Goal: Transaction & Acquisition: Subscribe to service/newsletter

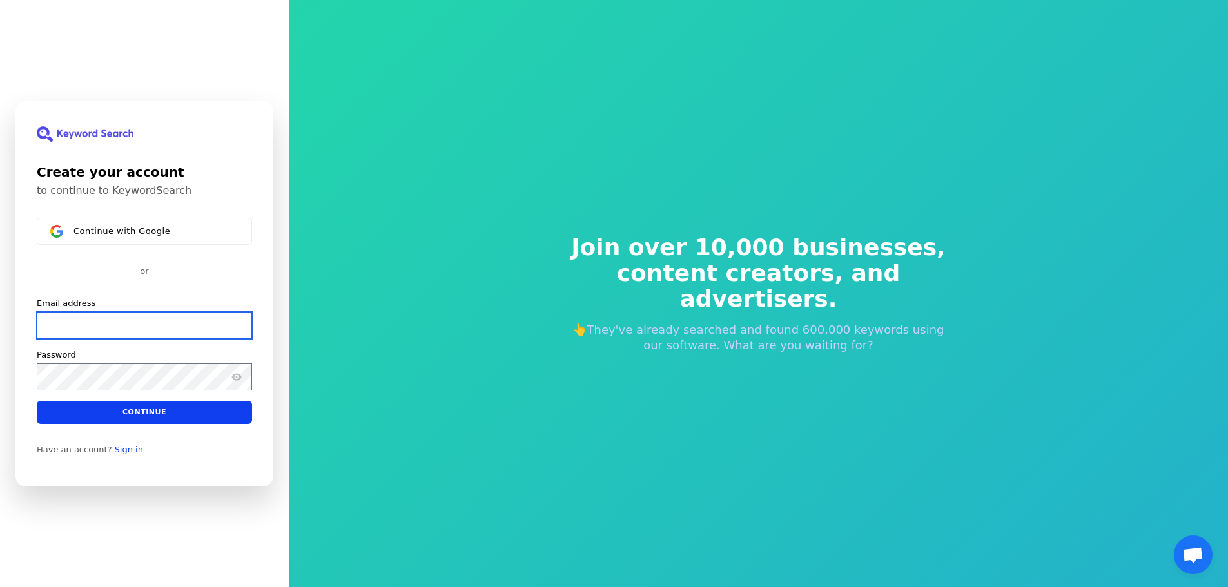
click at [154, 325] on input "Email address" at bounding box center [144, 324] width 215 height 27
paste input "catiti7133@blaxion.com"
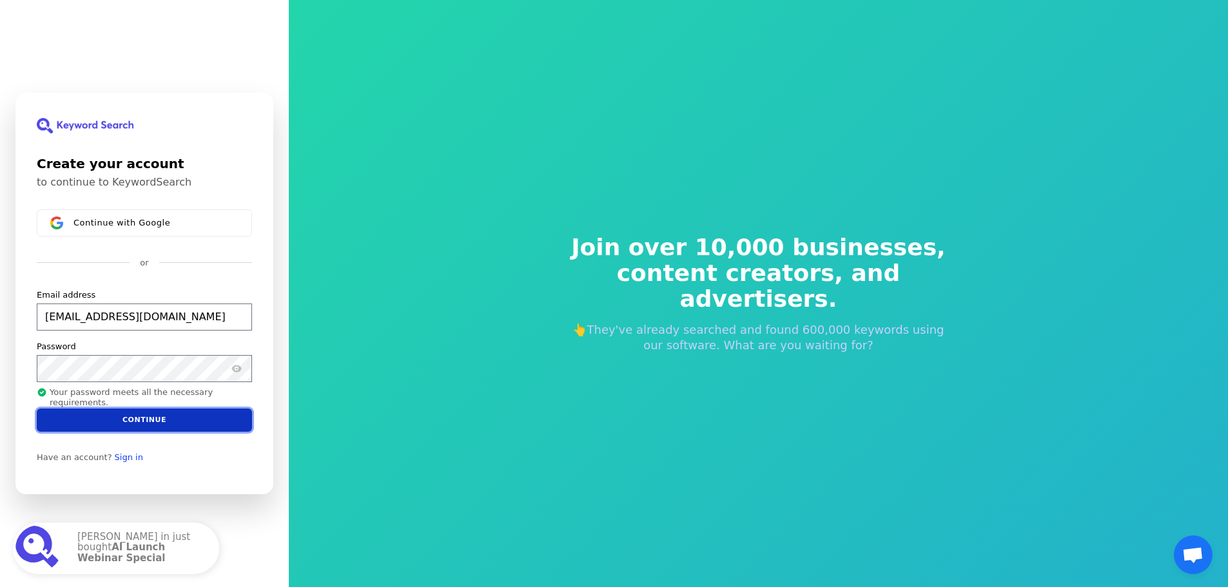
click at [165, 425] on button "Continue" at bounding box center [144, 420] width 215 height 23
type input "catiti7133@blaxion.com"
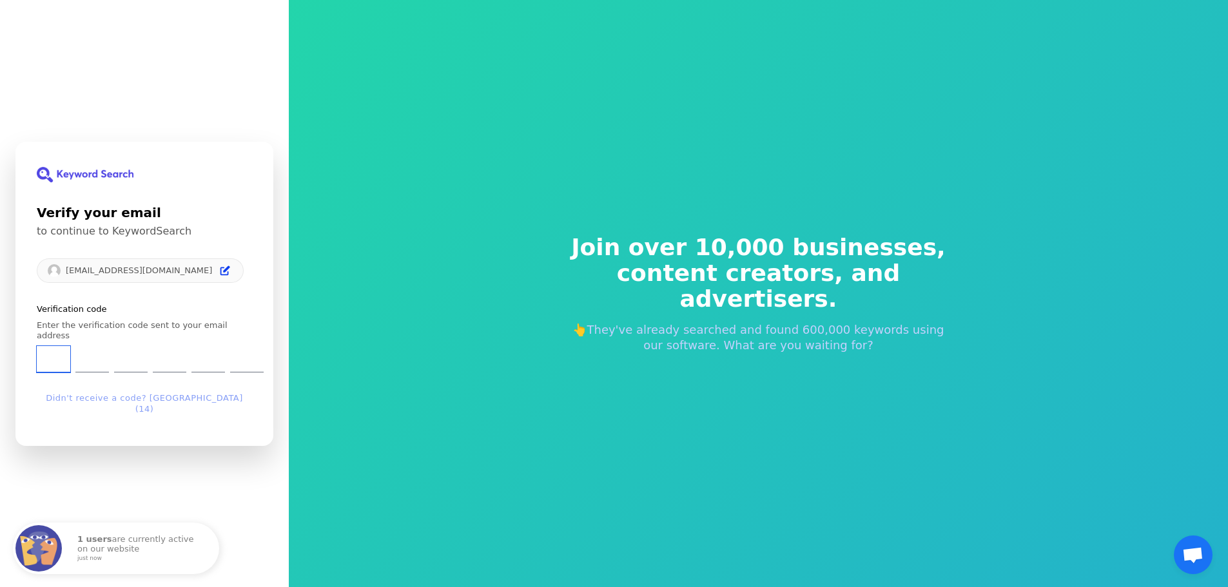
type input "8"
type input "9"
type input "3"
type input "0"
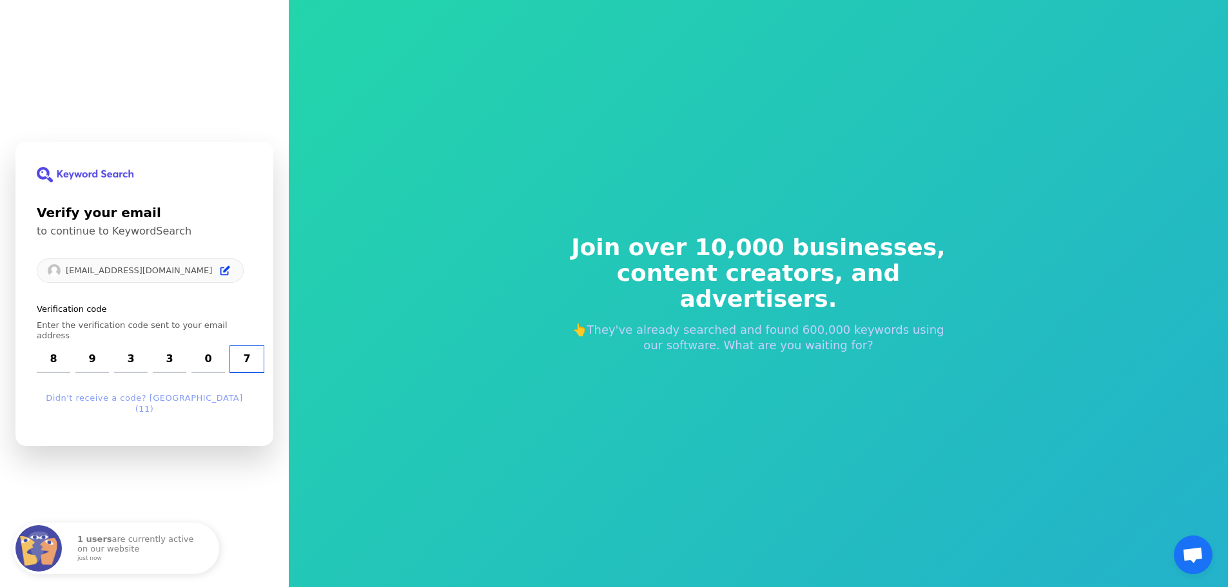
type input "7"
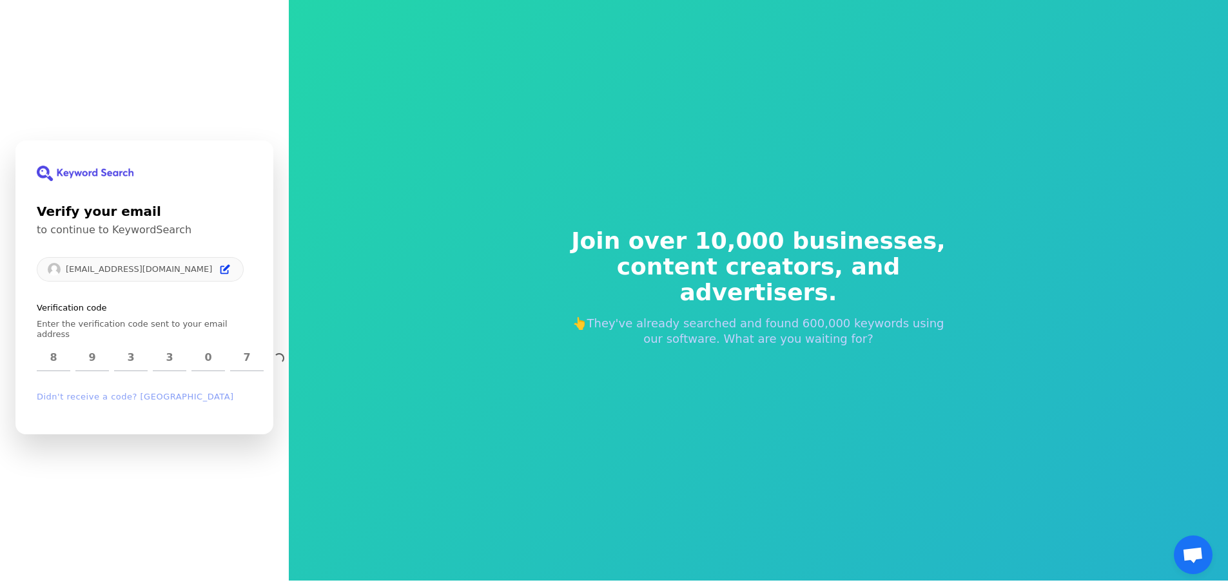
scroll to position [15, 0]
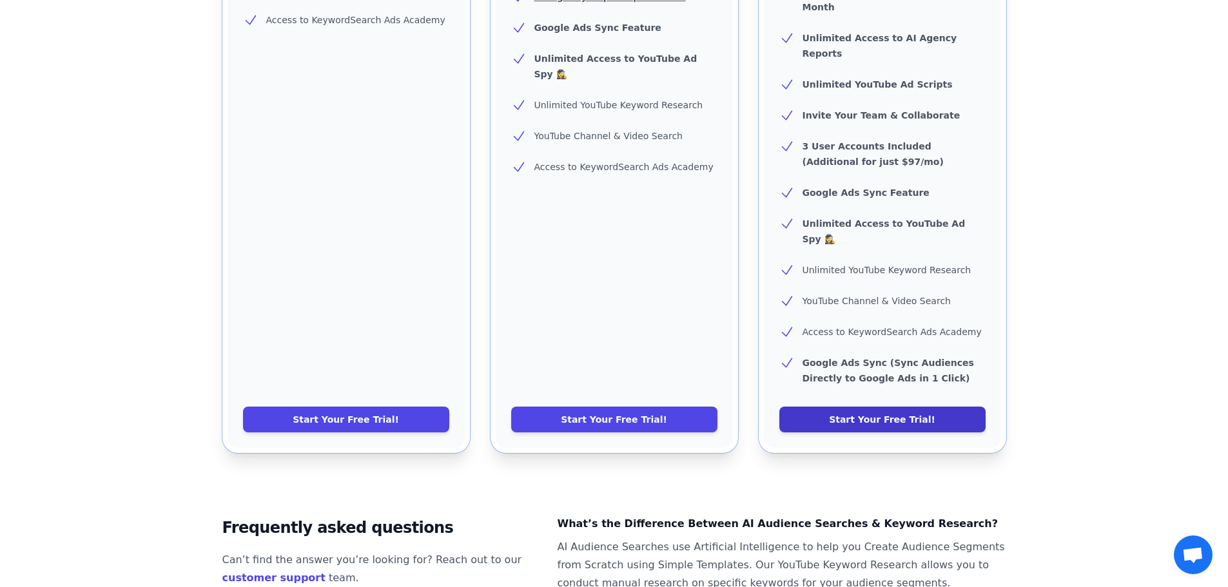
scroll to position [516, 0]
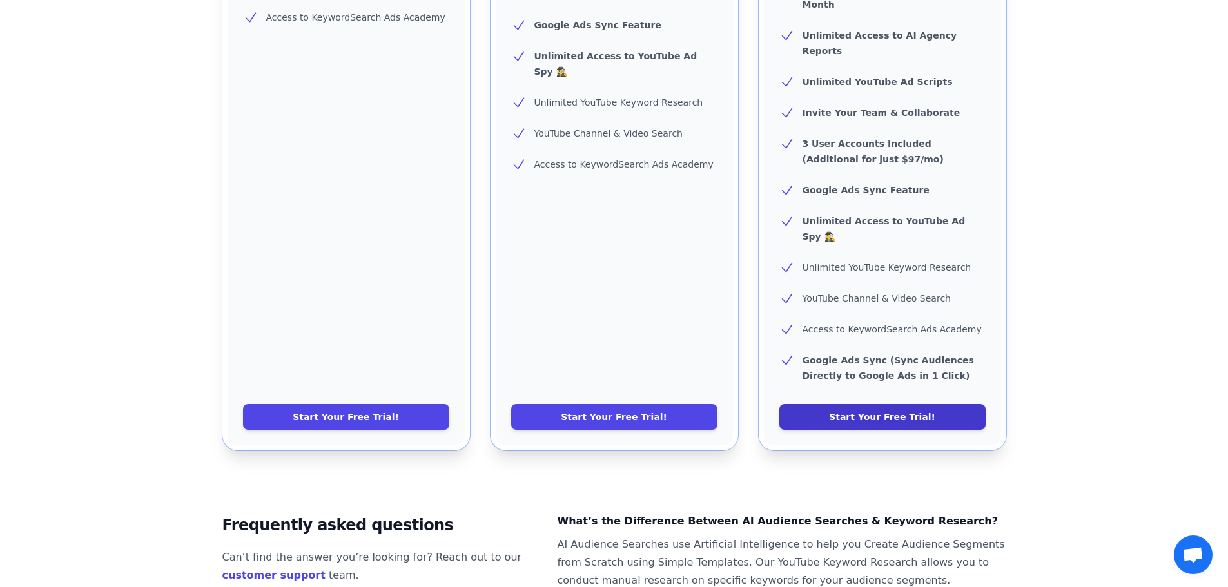
click at [898, 404] on link "Start Your Free Trial!" at bounding box center [882, 417] width 206 height 26
click at [888, 404] on link "Start Your Free Trial!" at bounding box center [882, 417] width 206 height 26
